Goal: Task Accomplishment & Management: Complete application form

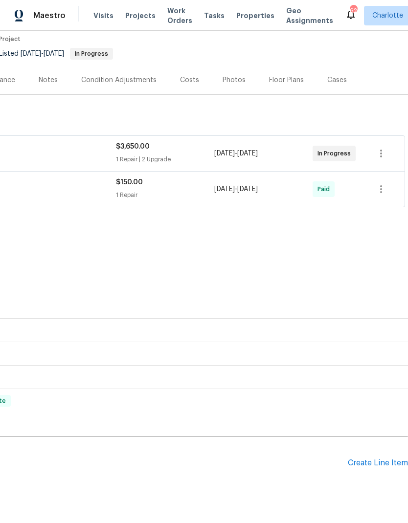
scroll to position [82, 145]
click at [384, 462] on div "Create Line Item" at bounding box center [378, 463] width 60 height 9
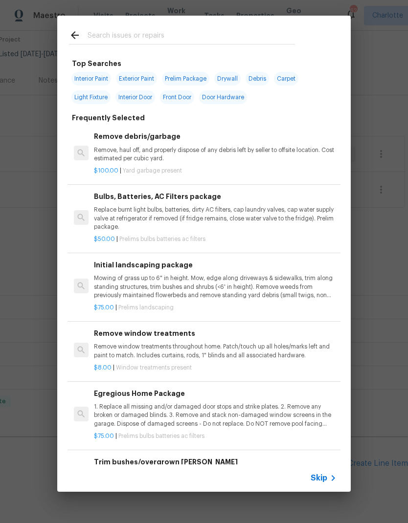
click at [170, 30] on input "text" at bounding box center [191, 36] width 207 height 15
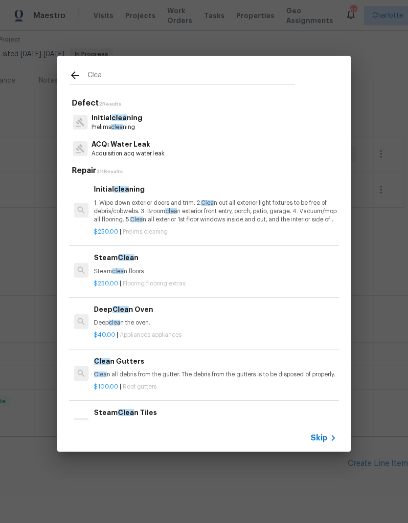
type input "Clean"
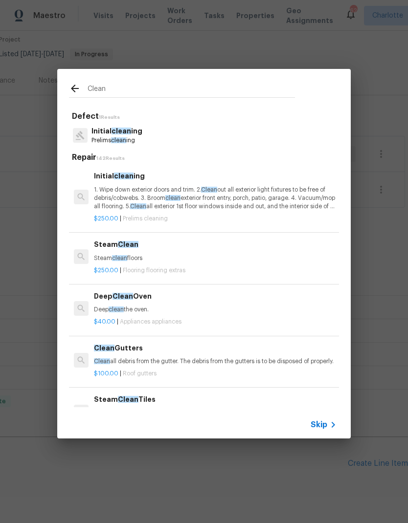
scroll to position [0, 0]
click at [264, 203] on p "1. Wipe down exterior doors and trim. 2. Clean out all exterior light fixtures …" at bounding box center [215, 198] width 242 height 25
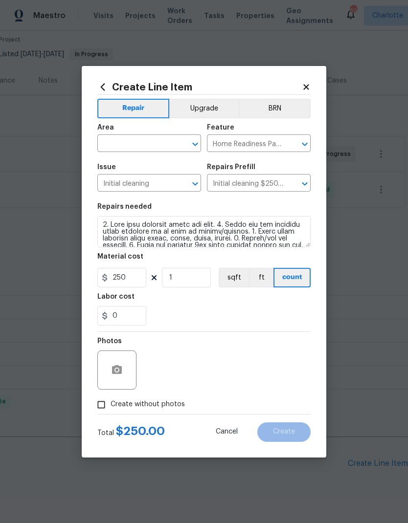
click at [148, 143] on input "text" at bounding box center [135, 144] width 76 height 15
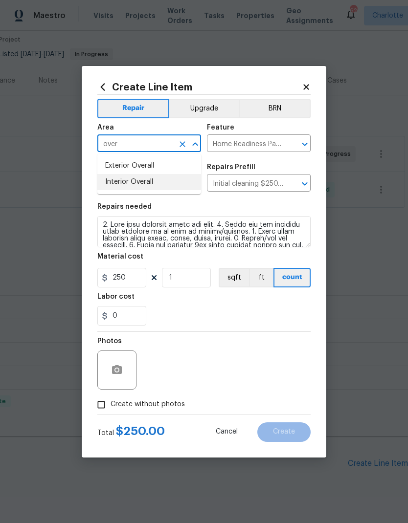
click at [156, 183] on li "Interior Overall" at bounding box center [149, 182] width 104 height 16
type input "Interior Overall"
click at [244, 326] on div "0" at bounding box center [203, 316] width 213 height 20
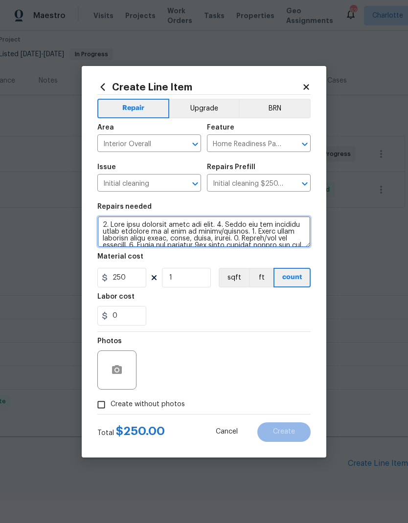
click at [105, 221] on textarea at bounding box center [203, 231] width 213 height 31
click at [104, 220] on textarea at bounding box center [203, 231] width 213 height 31
click at [104, 228] on textarea at bounding box center [203, 231] width 213 height 31
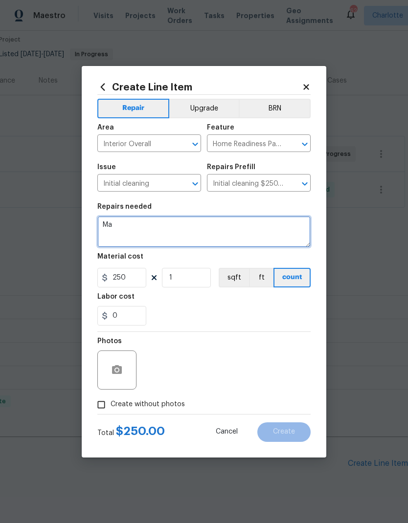
type textarea "M"
type textarea "Maintenance clean - bathrooms received new granite countertops"
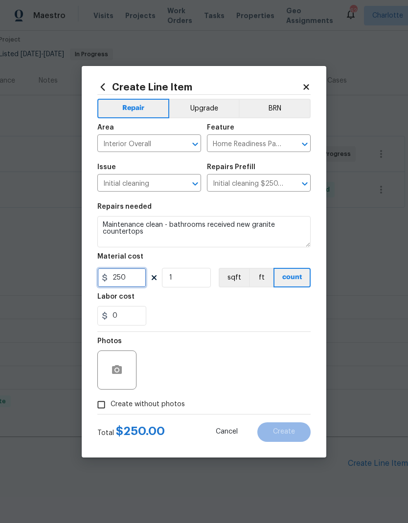
click at [136, 276] on input "250" at bounding box center [121, 278] width 49 height 20
type input "100"
click at [270, 326] on div "0" at bounding box center [203, 316] width 213 height 20
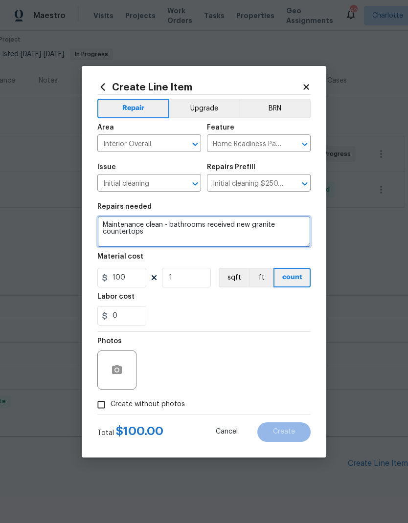
click at [176, 226] on textarea "Maintenance clean - bathrooms received new granite countertops" at bounding box center [203, 231] width 213 height 31
click at [194, 237] on textarea "Maintenance clean - bathrooms received new granite countertops" at bounding box center [203, 231] width 213 height 31
type textarea "Maintenance clean - bathrooms received new granite countertops. Please ensure a…"
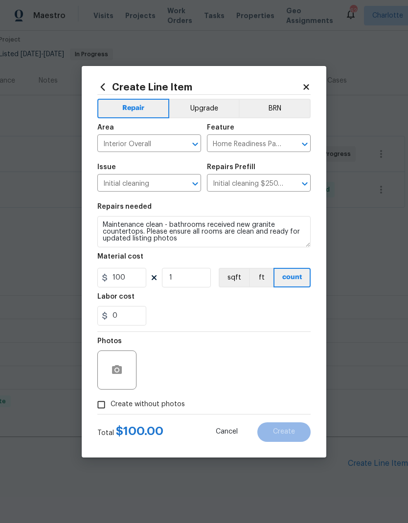
click at [293, 317] on div "0" at bounding box center [203, 316] width 213 height 20
click at [102, 406] on input "Create without photos" at bounding box center [101, 404] width 19 height 19
checkbox input "true"
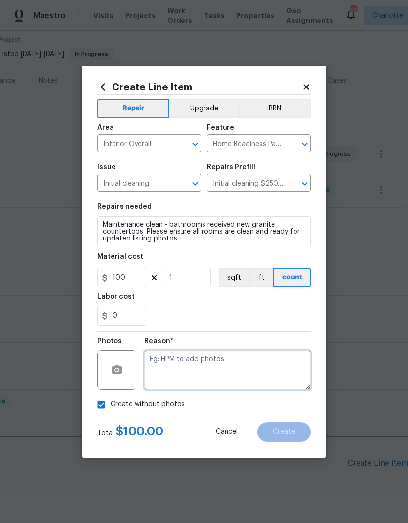
click at [286, 371] on textarea at bounding box center [227, 369] width 166 height 39
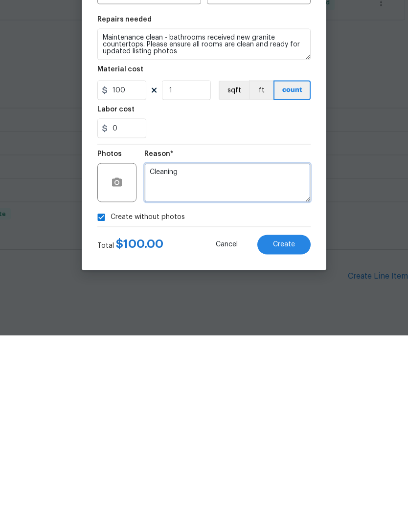
type textarea "Cleaning"
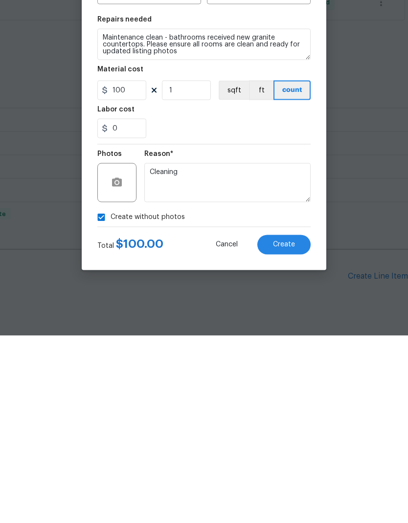
click at [274, 197] on section "Repairs needed Maintenance clean - bathrooms received new granite countertops. …" at bounding box center [203, 264] width 213 height 134
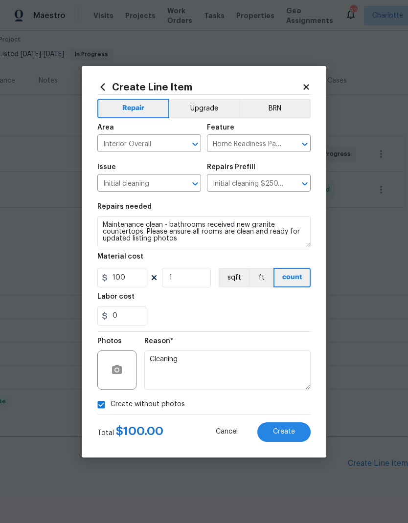
click at [292, 437] on button "Create" at bounding box center [283, 432] width 53 height 20
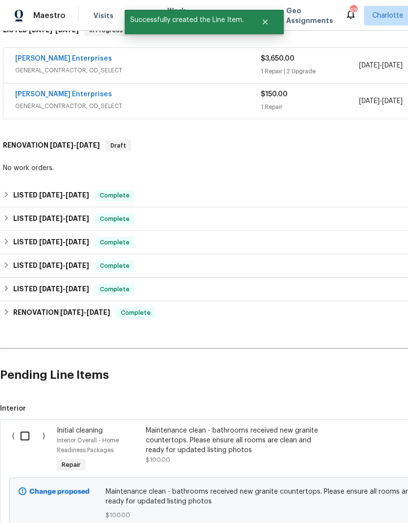
scroll to position [171, 0]
click at [27, 426] on input "checkbox" at bounding box center [29, 436] width 28 height 21
checkbox input "true"
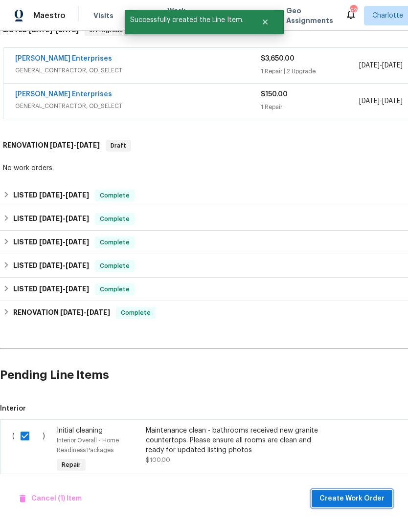
click at [362, 503] on span "Create Work Order" at bounding box center [351, 499] width 65 height 12
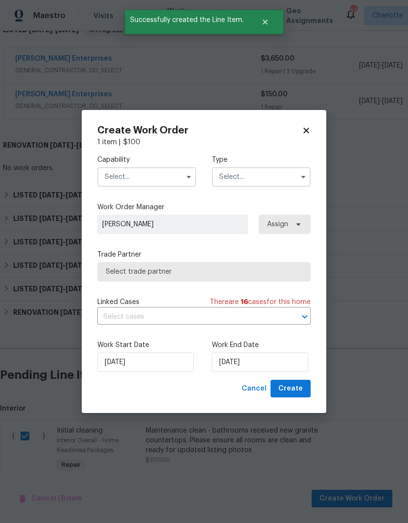
click at [154, 177] on input "text" at bounding box center [146, 177] width 99 height 20
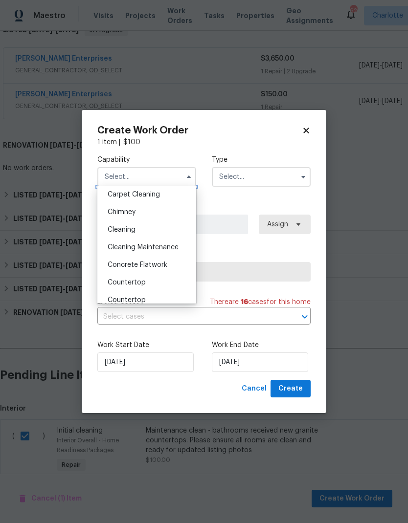
scroll to position [109, 0]
click at [161, 231] on div "Cleaning" at bounding box center [147, 229] width 94 height 18
type input "Cleaning"
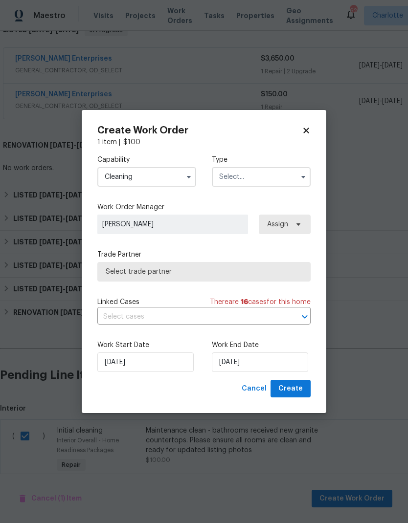
click at [272, 175] on input "text" at bounding box center [261, 177] width 99 height 20
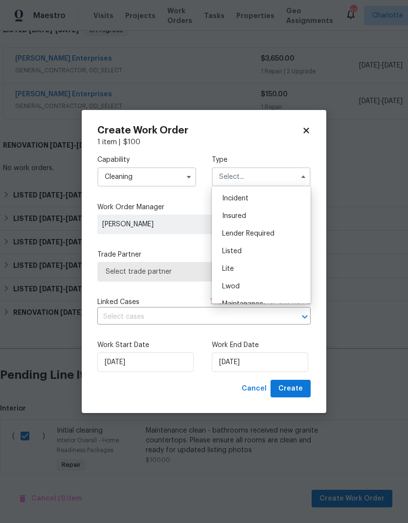
scroll to position [58, 0]
click at [270, 245] on div "Listed" at bounding box center [261, 246] width 94 height 18
type input "Listed"
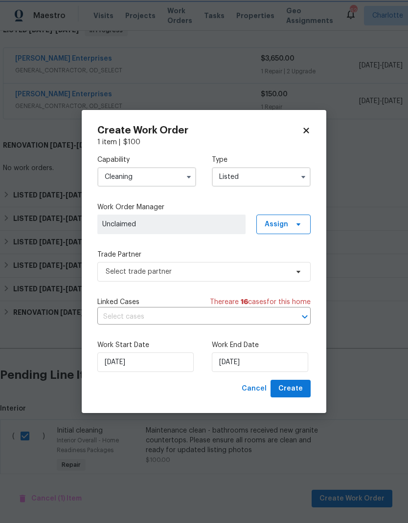
scroll to position [0, 0]
click at [289, 230] on span "Assign" at bounding box center [283, 225] width 54 height 20
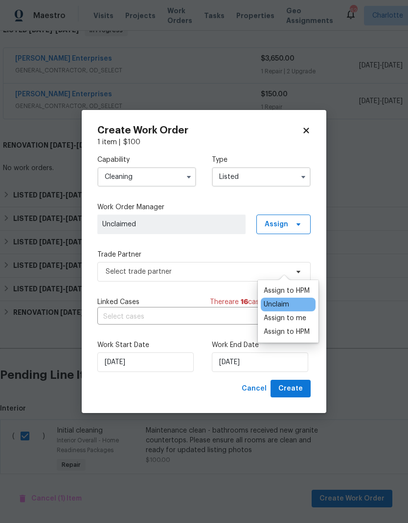
click at [306, 286] on div "Assign to HPM" at bounding box center [286, 291] width 46 height 10
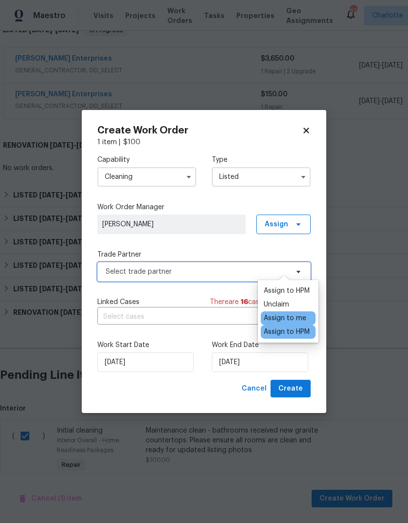
click at [214, 271] on span "Select trade partner" at bounding box center [197, 272] width 182 height 10
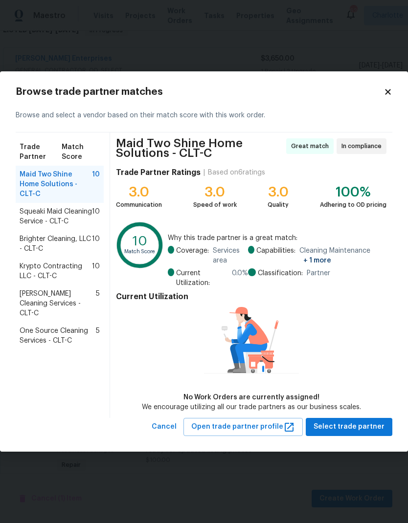
click at [61, 211] on span "Squeaki Maid Cleaning Service - CLT-C" at bounding box center [56, 217] width 72 height 20
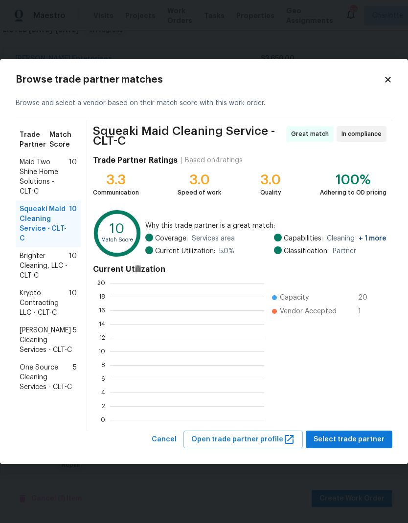
scroll to position [137, 154]
click at [363, 442] on span "Select trade partner" at bounding box center [348, 440] width 71 height 12
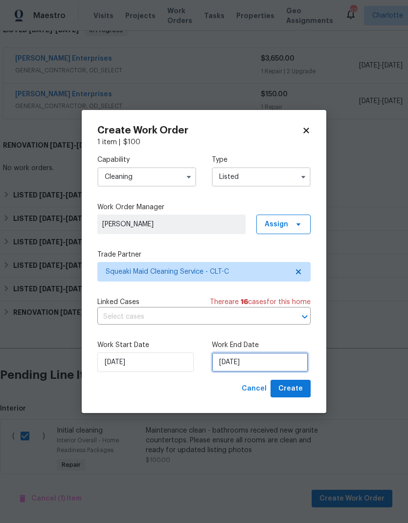
click at [265, 368] on input "9/5/2025" at bounding box center [260, 362] width 96 height 20
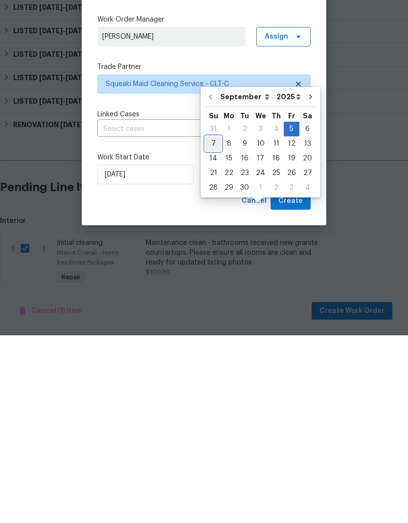
click at [216, 325] on div "7" at bounding box center [213, 332] width 16 height 14
type input "9/7/2025"
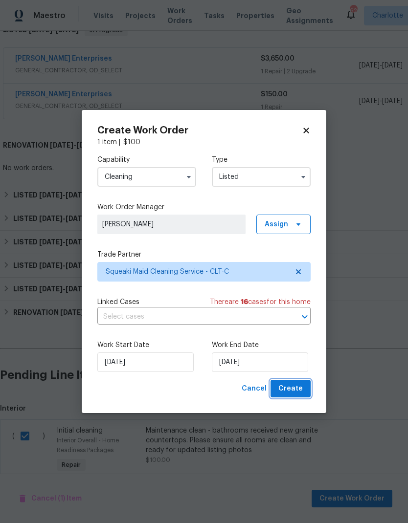
click at [301, 393] on span "Create" at bounding box center [290, 389] width 24 height 12
checkbox input "false"
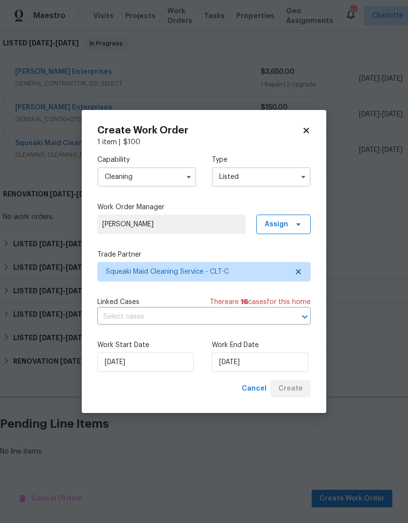
scroll to position [118, 0]
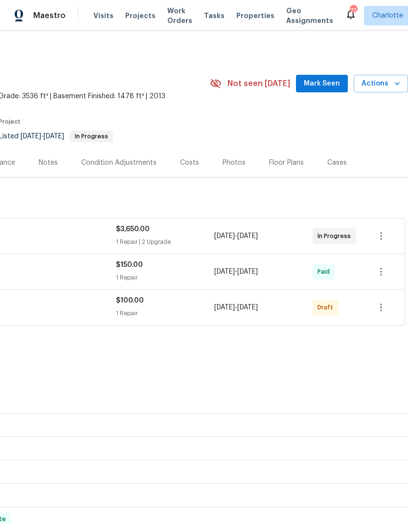
scroll to position [0, 145]
click at [384, 307] on icon "button" at bounding box center [381, 308] width 12 height 12
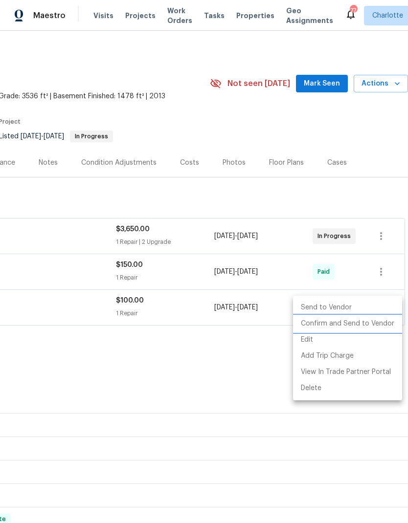
click at [379, 327] on li "Confirm and Send to Vendor" at bounding box center [347, 324] width 109 height 16
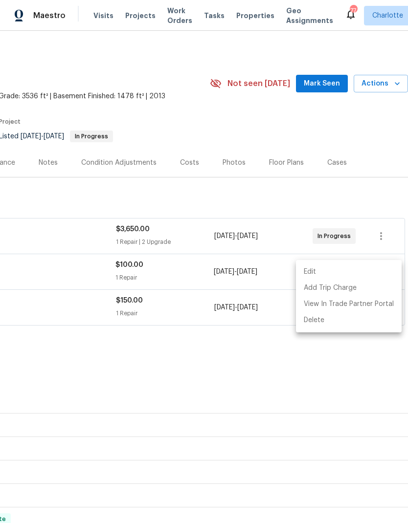
click at [263, 383] on div at bounding box center [204, 261] width 408 height 523
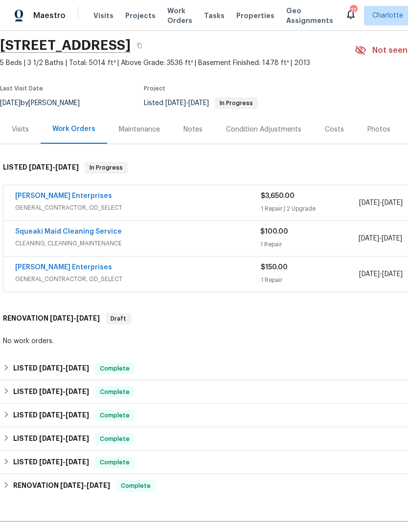
scroll to position [33, 0]
click at [41, 235] on link "Squeaki Maid Cleaning Service" at bounding box center [68, 231] width 107 height 7
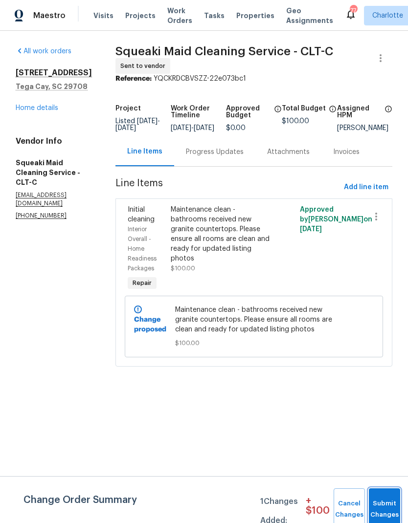
click at [382, 506] on button "Submit Changes" at bounding box center [384, 509] width 31 height 42
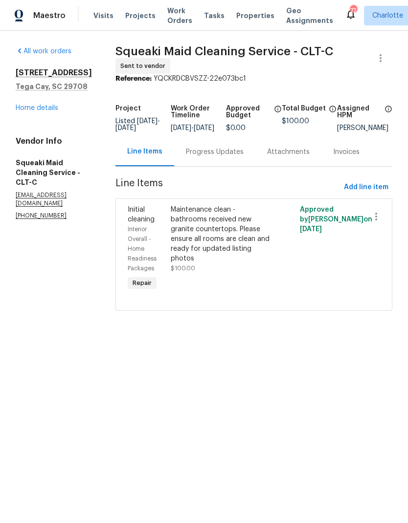
click at [229, 157] on div "Progress Updates" at bounding box center [215, 152] width 58 height 10
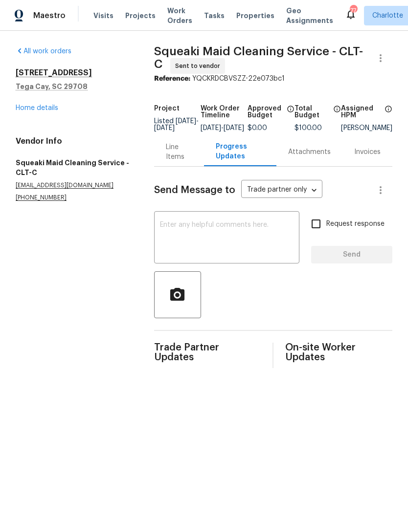
click at [222, 246] on textarea at bounding box center [226, 238] width 133 height 34
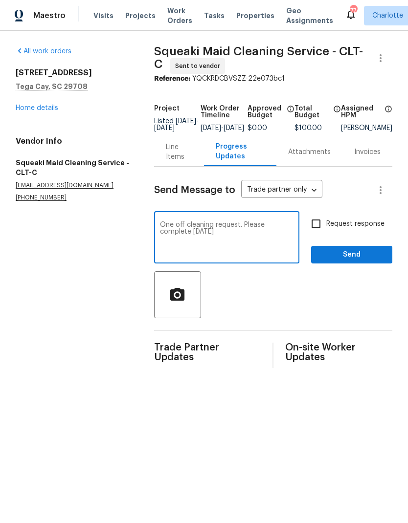
type textarea "One off cleaning request. Please complete Sunday"
click at [320, 231] on input "Request response" at bounding box center [316, 224] width 21 height 21
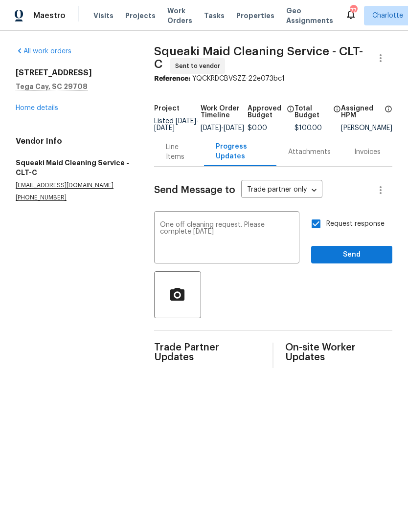
click at [310, 233] on input "Request response" at bounding box center [316, 224] width 21 height 21
click at [318, 233] on input "Request response" at bounding box center [316, 224] width 21 height 21
checkbox input "true"
click at [374, 261] on span "Send" at bounding box center [352, 255] width 66 height 12
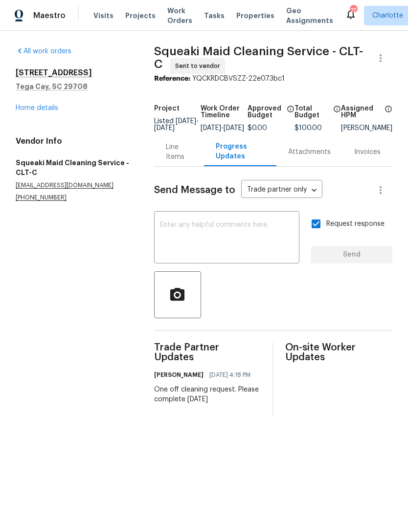
click at [32, 110] on link "Home details" at bounding box center [37, 108] width 43 height 7
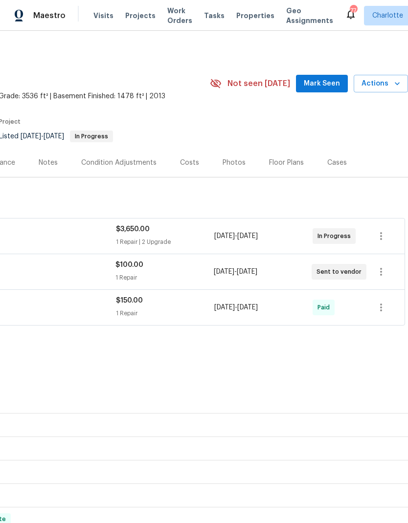
scroll to position [0, 145]
click at [323, 82] on span "Mark Seen" at bounding box center [322, 84] width 36 height 12
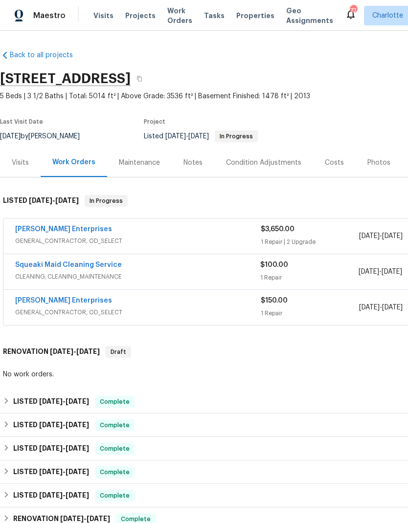
scroll to position [0, 0]
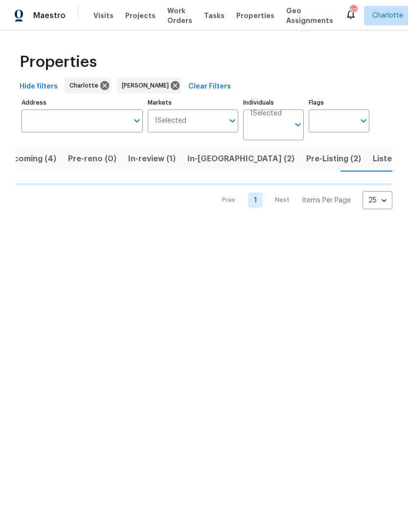
scroll to position [0, 19]
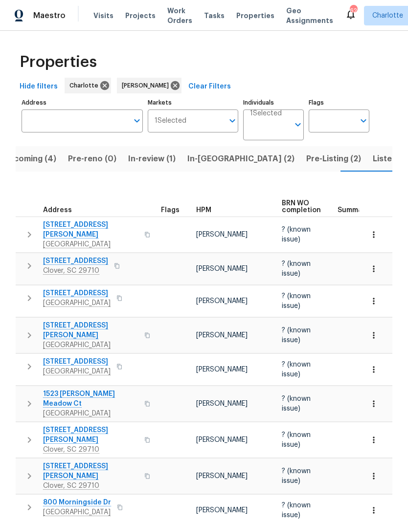
click at [64, 220] on span "26017 Misty Way Dr" at bounding box center [90, 230] width 95 height 20
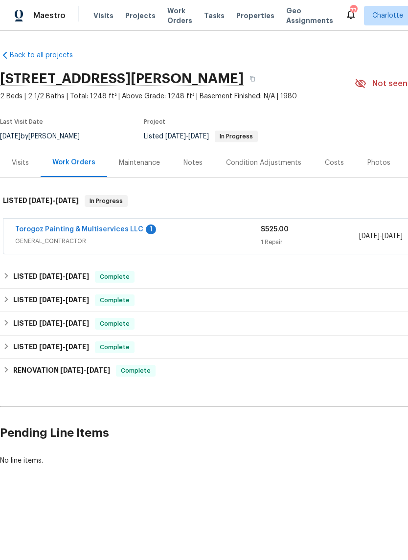
click at [41, 227] on link "Torogoz Painting & Multiservices LLC" at bounding box center [79, 229] width 128 height 7
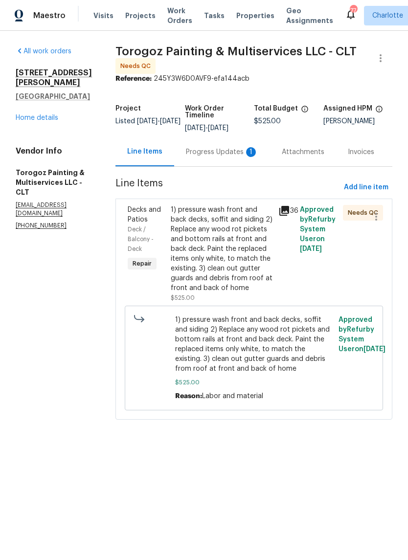
click at [229, 157] on div "Progress Updates 1" at bounding box center [222, 152] width 72 height 10
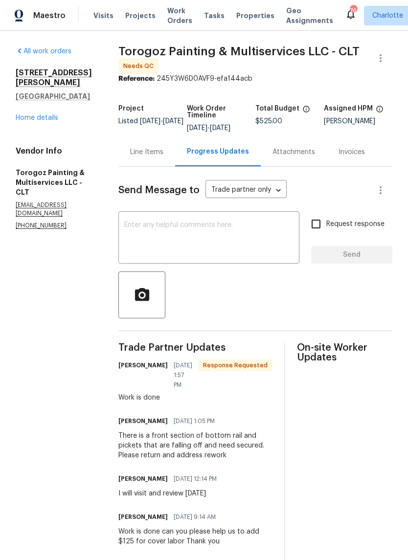
click at [172, 166] on div "Line Items" at bounding box center [146, 151] width 57 height 29
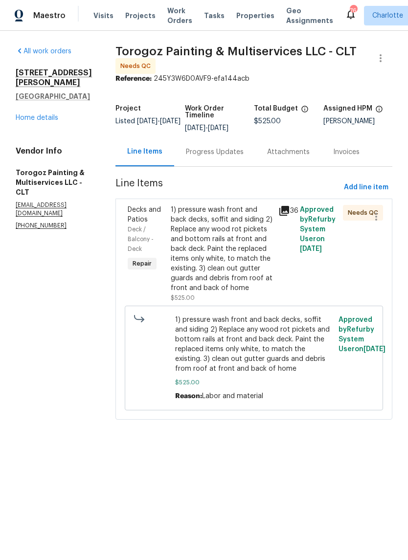
click at [161, 223] on span "Decks and Patios" at bounding box center [144, 214] width 33 height 17
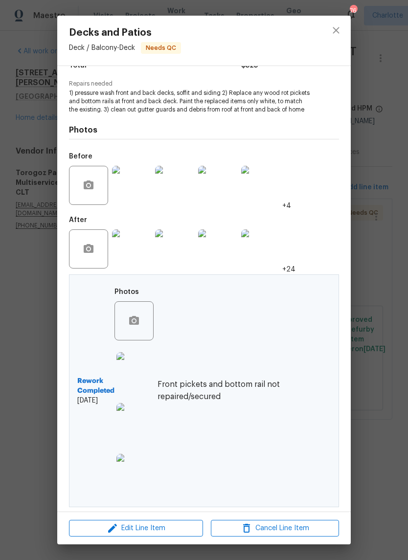
scroll to position [92, 0]
click at [142, 379] on img at bounding box center [135, 371] width 39 height 39
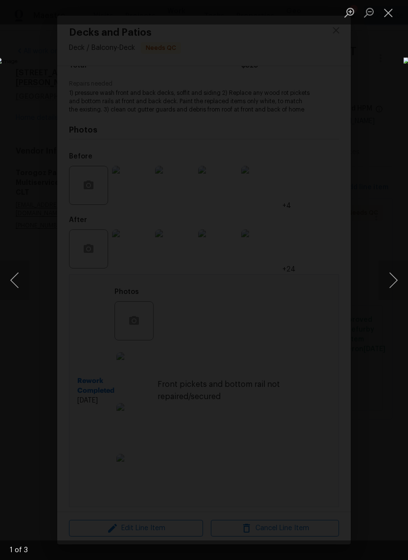
click at [395, 279] on button "Next image" at bounding box center [392, 280] width 29 height 39
click at [391, 283] on button "Next image" at bounding box center [392, 280] width 29 height 39
click at [385, 285] on button "Next image" at bounding box center [392, 280] width 29 height 39
click at [387, 285] on button "Next image" at bounding box center [392, 280] width 29 height 39
click at [388, 284] on button "Next image" at bounding box center [392, 280] width 29 height 39
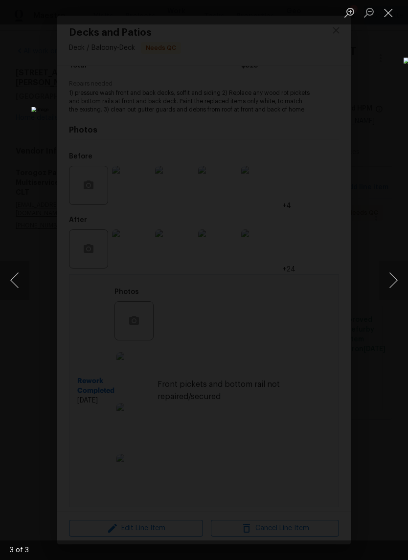
click at [387, 283] on button "Next image" at bounding box center [392, 280] width 29 height 39
click at [388, 283] on button "Next image" at bounding box center [392, 280] width 29 height 39
click at [384, 14] on button "Close lightbox" at bounding box center [388, 12] width 20 height 17
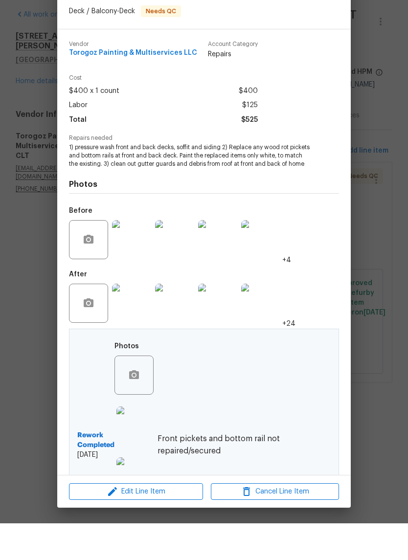
scroll to position [0, 0]
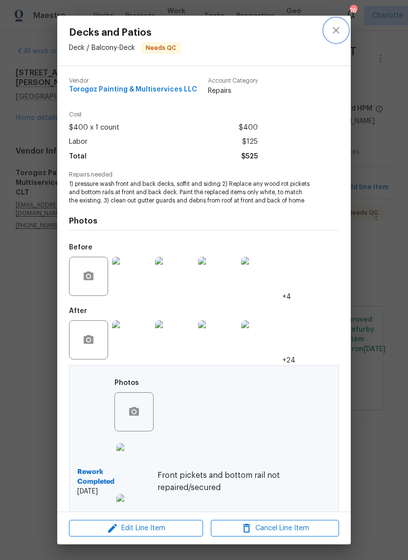
click at [341, 33] on icon "close" at bounding box center [336, 30] width 12 height 12
